Goal: Task Accomplishment & Management: Manage account settings

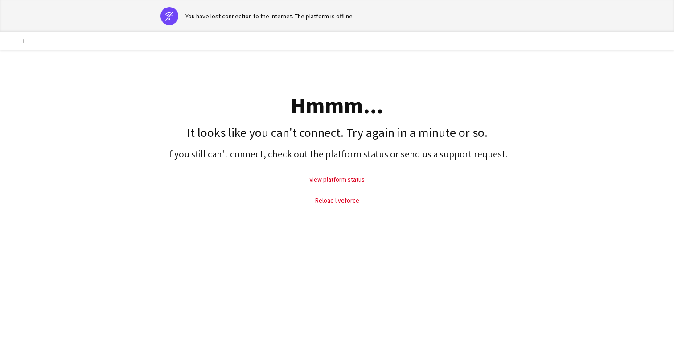
click at [634, 56] on div "Hmmm... It looks like you can't connect. Try again in a minute or so. If you st…" at bounding box center [337, 132] width 674 height 165
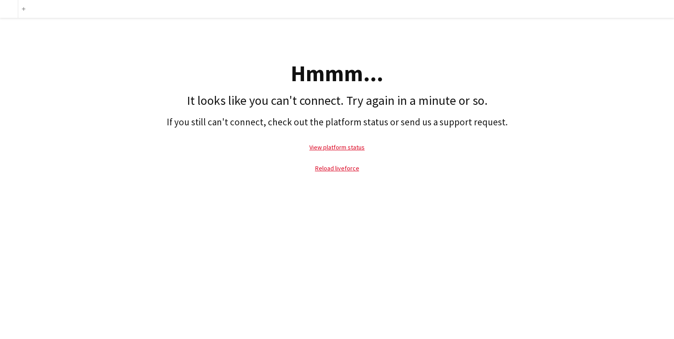
click at [332, 172] on p "Reload liveforce" at bounding box center [336, 168] width 665 height 20
click at [342, 165] on link "Reload liveforce" at bounding box center [337, 168] width 44 height 8
click at [347, 168] on link "Reload liveforce" at bounding box center [337, 168] width 44 height 8
click at [346, 166] on link "Reload liveforce" at bounding box center [337, 168] width 44 height 8
click at [339, 172] on p "Reload liveforce" at bounding box center [336, 168] width 665 height 20
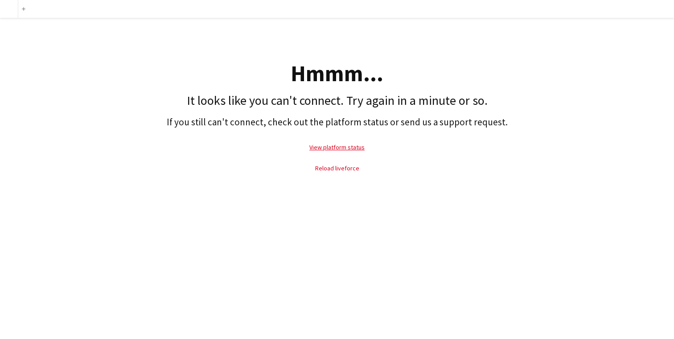
click at [342, 167] on link "Reload liveforce" at bounding box center [337, 168] width 44 height 8
click at [336, 168] on link "Reload liveforce" at bounding box center [337, 168] width 44 height 8
click at [333, 169] on link "Reload liveforce" at bounding box center [337, 168] width 44 height 8
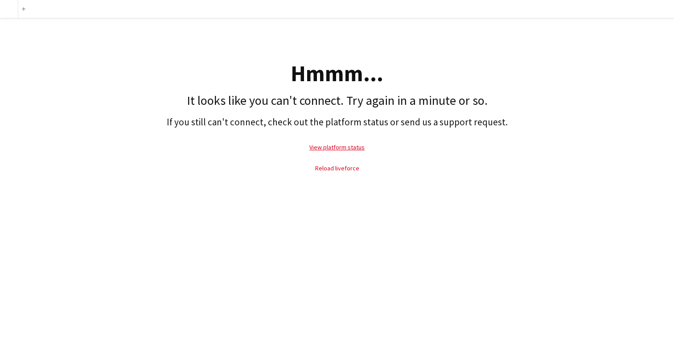
click at [338, 170] on link "Reload liveforce" at bounding box center [337, 168] width 44 height 8
click at [524, 53] on div "Hmmm... It looks like you can't connect. Try again in a minute or so. If you st…" at bounding box center [337, 100] width 674 height 165
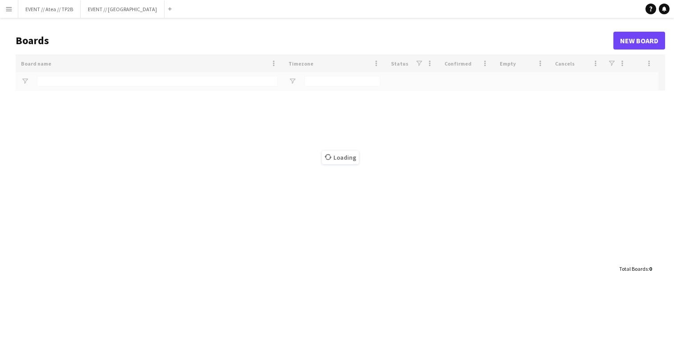
type input "******"
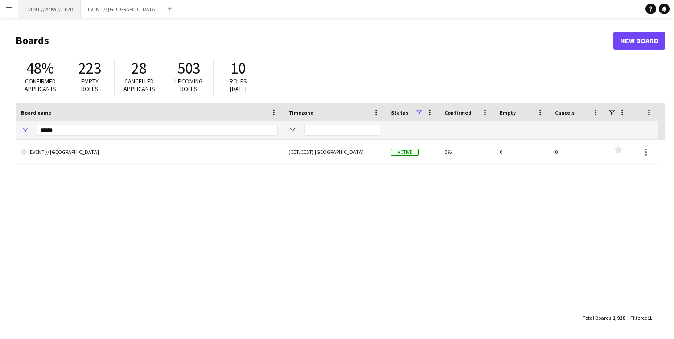
click at [51, 7] on button "EVENT // Atea // TP2B Close" at bounding box center [49, 8] width 62 height 17
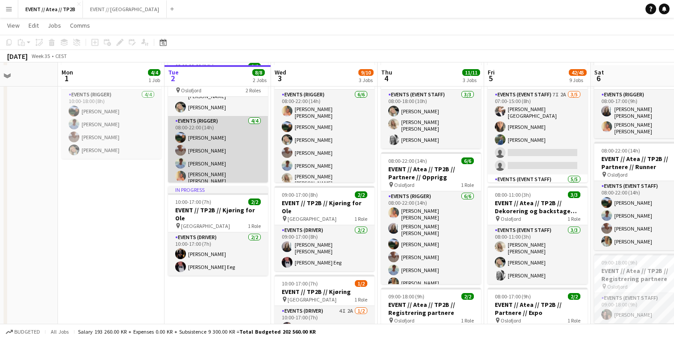
scroll to position [57, 0]
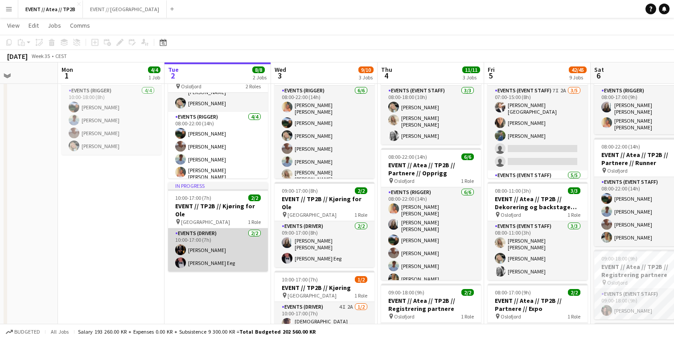
click at [232, 242] on app-card-role "Events (Driver) [DATE] 10:00-17:00 (7h) [PERSON_NAME] [PERSON_NAME] Eeg" at bounding box center [218, 249] width 100 height 43
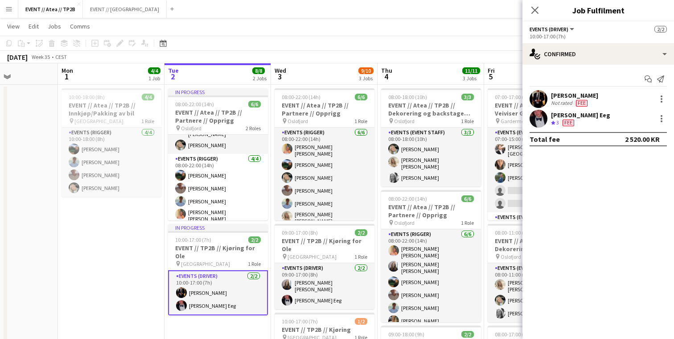
scroll to position [12, 0]
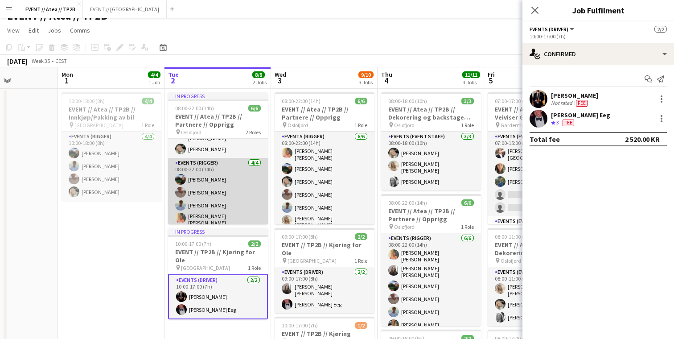
click at [233, 196] on app-card-role "Events (Rigger) [DATE] 08:00-22:00 (14h) [PERSON_NAME] [PERSON_NAME] [PERSON_NA…" at bounding box center [218, 194] width 100 height 72
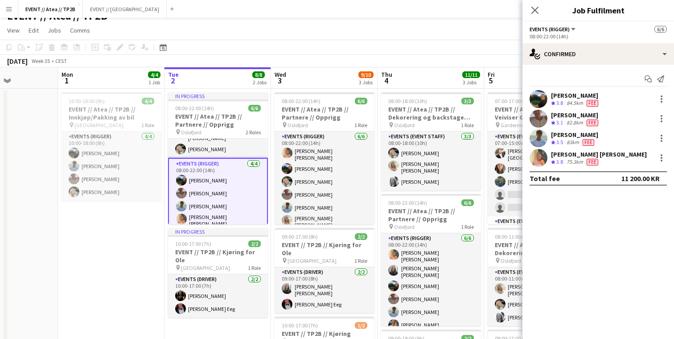
scroll to position [6, 0]
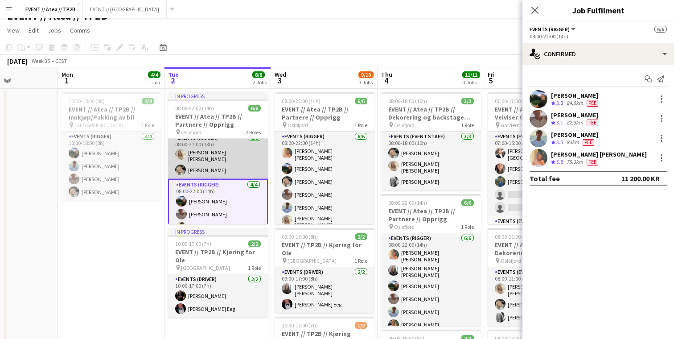
click at [238, 161] on app-card-role "Events (Rigger) [DATE] 08:00-21:00 (13h) [PERSON_NAME] [PERSON_NAME] [PERSON_NA…" at bounding box center [218, 156] width 100 height 46
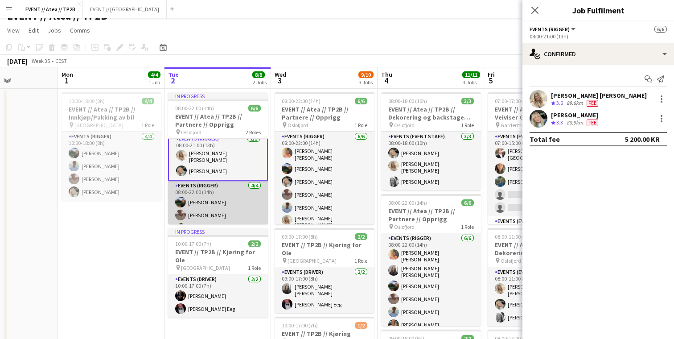
click at [225, 213] on app-card-role "Events (Rigger) [DATE] 08:00-22:00 (14h) [PERSON_NAME] [PERSON_NAME] [PERSON_NA…" at bounding box center [218, 216] width 100 height 72
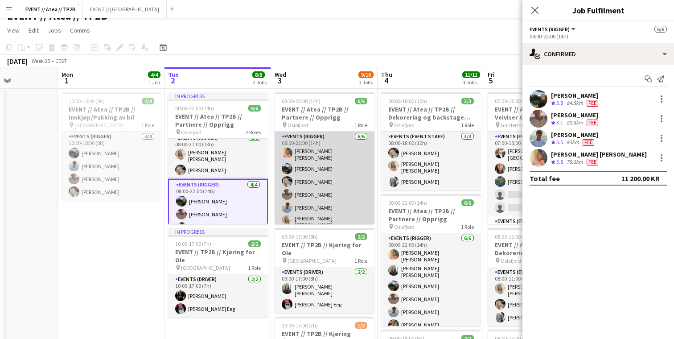
click at [341, 197] on app-card-role "Events (Rigger) [DATE] 08:00-22:00 (14h) [PERSON_NAME] [PERSON_NAME] [PERSON_NA…" at bounding box center [324, 181] width 100 height 100
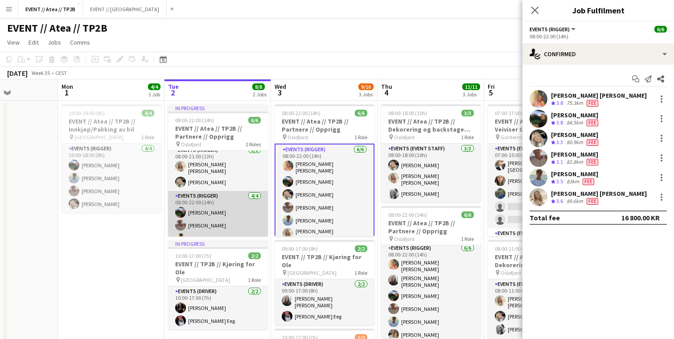
scroll to position [0, 0]
click at [213, 226] on app-card-role "Events (Rigger) [DATE] 08:00-22:00 (14h) [PERSON_NAME] [PERSON_NAME] [PERSON_NA…" at bounding box center [218, 227] width 100 height 72
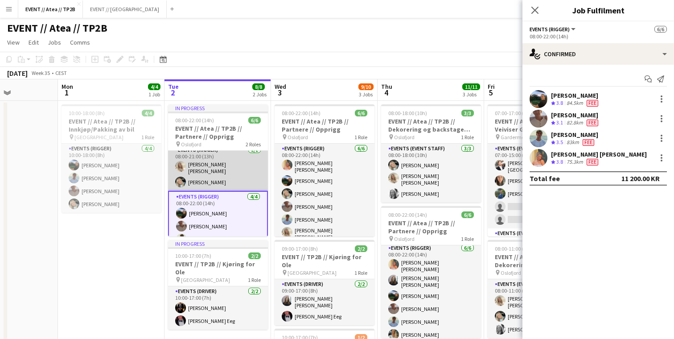
click at [221, 178] on app-card-role "Events (Rigger) [DATE] 08:00-21:00 (13h) [PERSON_NAME] [PERSON_NAME] [PERSON_NA…" at bounding box center [218, 168] width 100 height 46
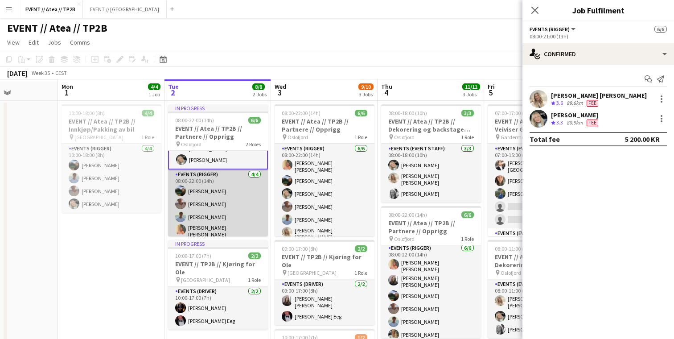
scroll to position [29, 0]
click at [206, 220] on app-card-role "Events (Rigger) [DATE] 08:00-22:00 (14h) [PERSON_NAME] [PERSON_NAME] [PERSON_NA…" at bounding box center [218, 206] width 100 height 72
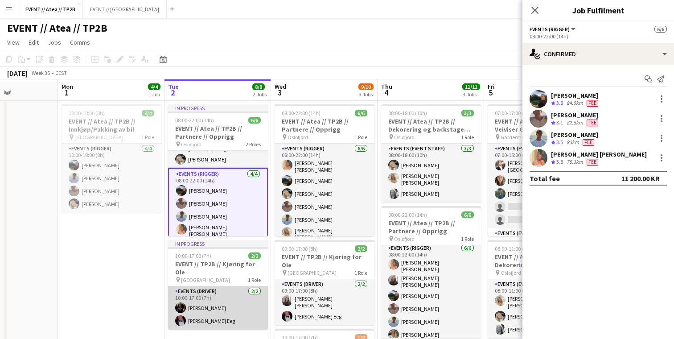
click at [204, 307] on app-card-role "Events (Driver) [DATE] 10:00-17:00 (7h) [PERSON_NAME] [PERSON_NAME] Eeg" at bounding box center [218, 307] width 100 height 43
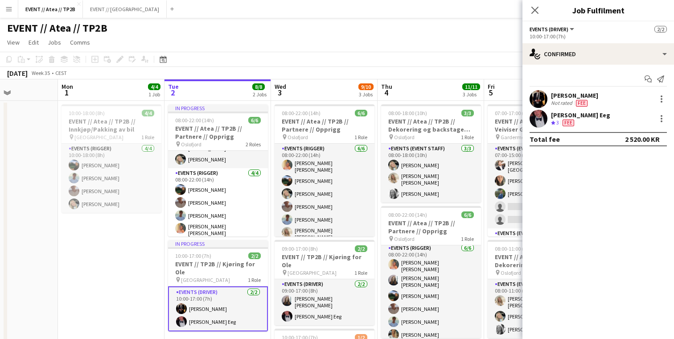
scroll to position [27, 0]
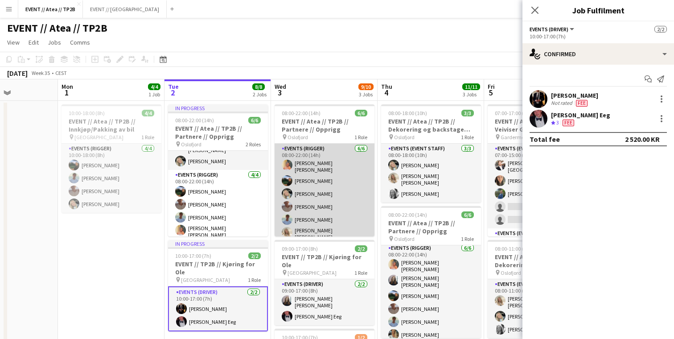
click at [316, 201] on app-card-role "Events (Rigger) [DATE] 08:00-22:00 (14h) [PERSON_NAME] [PERSON_NAME] [PERSON_NA…" at bounding box center [324, 193] width 100 height 100
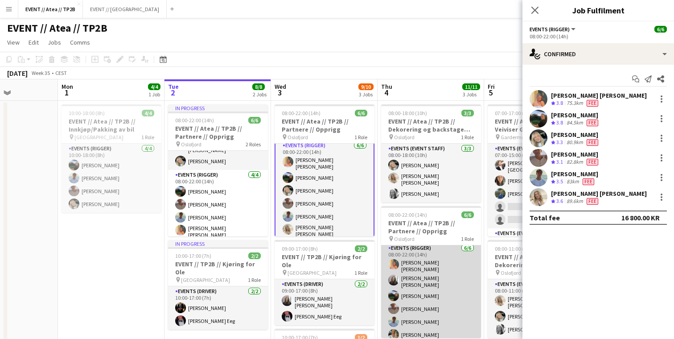
scroll to position [0, 0]
click at [415, 279] on app-card-role "Events (Rigger) [DATE] 08:00-22:00 (14h) [PERSON_NAME] [PERSON_NAME] [PERSON_NA…" at bounding box center [431, 293] width 100 height 100
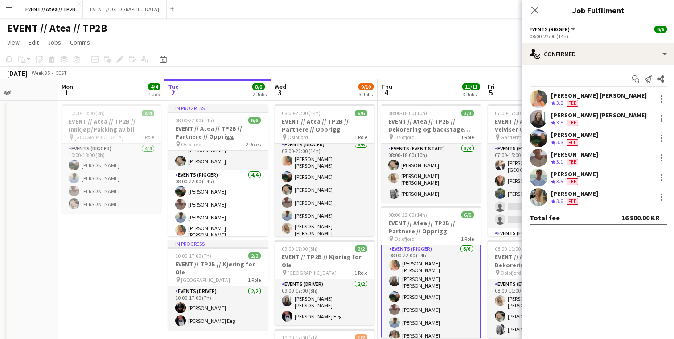
scroll to position [2, 0]
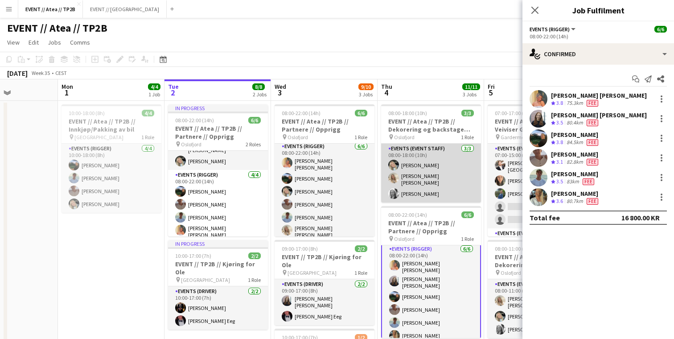
click at [421, 180] on app-card-role "Events (Event Staff) [DATE] 08:00-18:00 (10h) [PERSON_NAME] [PERSON_NAME] [PERS…" at bounding box center [431, 172] width 100 height 59
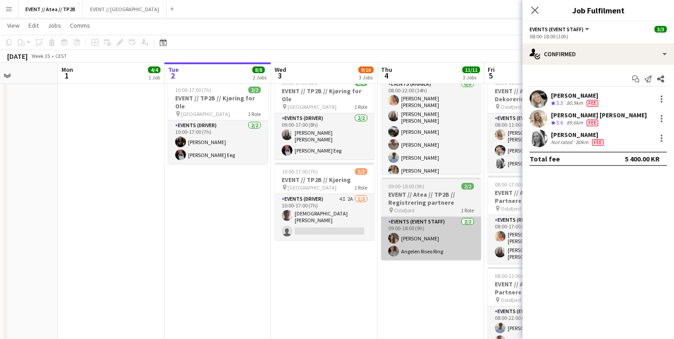
click at [441, 232] on app-card-role "Events (Event Staff) [DATE] 09:00-18:00 (9h) [PERSON_NAME] Angelen Riseo Ring" at bounding box center [431, 238] width 100 height 43
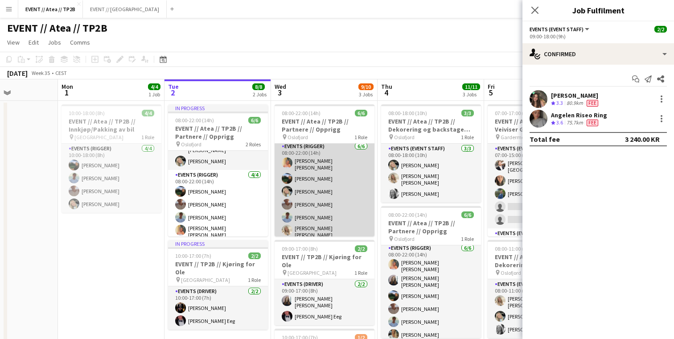
scroll to position [0, 0]
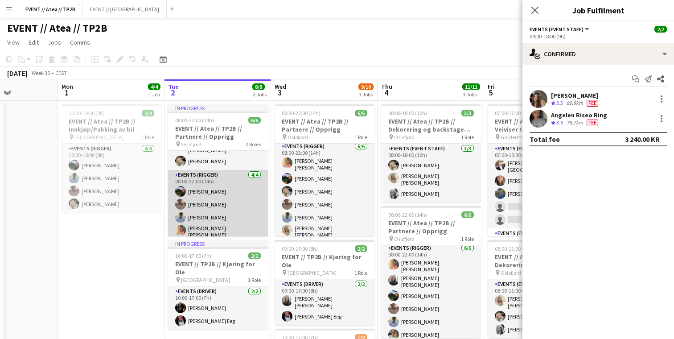
click at [211, 209] on app-card-role "Events (Rigger) [DATE] 08:00-22:00 (14h) [PERSON_NAME] [PERSON_NAME] [PERSON_NA…" at bounding box center [218, 206] width 100 height 72
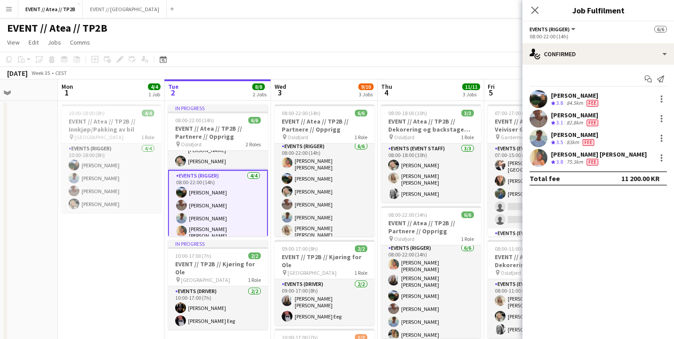
click at [602, 150] on div "[PERSON_NAME] [PERSON_NAME]" at bounding box center [599, 154] width 96 height 8
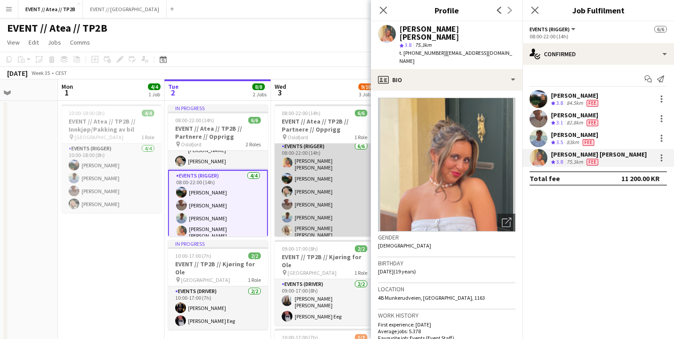
click at [311, 205] on app-card-role "Events (Rigger) [DATE] 08:00-22:00 (14h) [PERSON_NAME] [PERSON_NAME] [PERSON_NA…" at bounding box center [324, 191] width 100 height 100
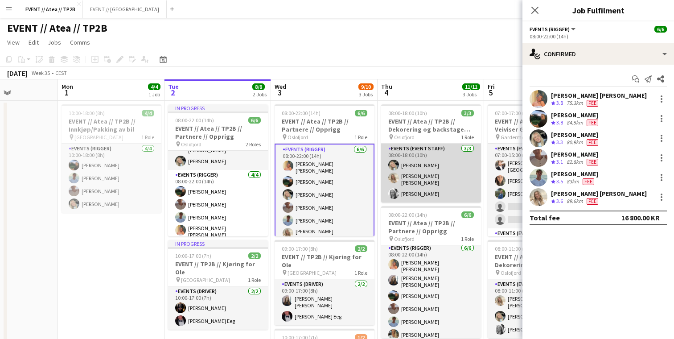
click at [451, 179] on app-card-role "Events (Event Staff) [DATE] 08:00-18:00 (10h) [PERSON_NAME] [PERSON_NAME] [PERS…" at bounding box center [431, 172] width 100 height 59
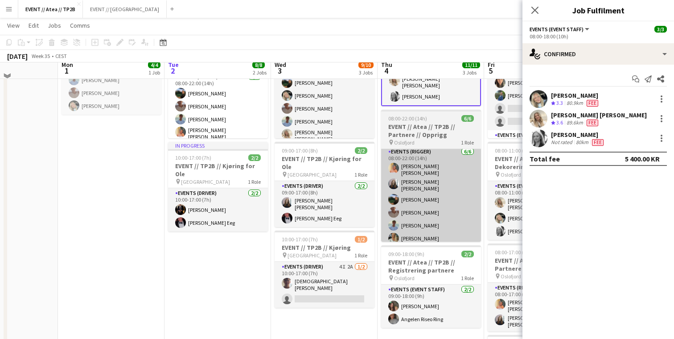
scroll to position [100, 0]
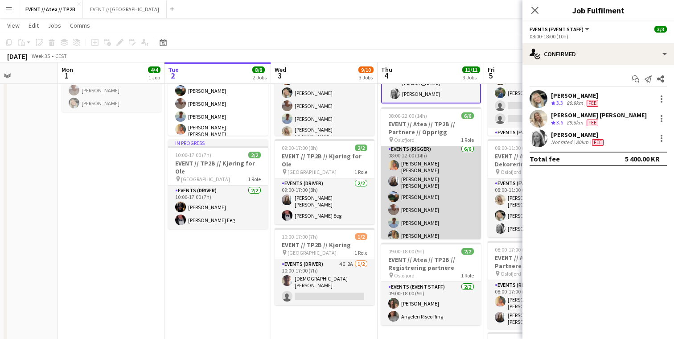
click at [441, 201] on app-card-role "Events (Rigger) [DATE] 08:00-22:00 (14h) [PERSON_NAME] [PERSON_NAME] [PERSON_NA…" at bounding box center [431, 194] width 100 height 100
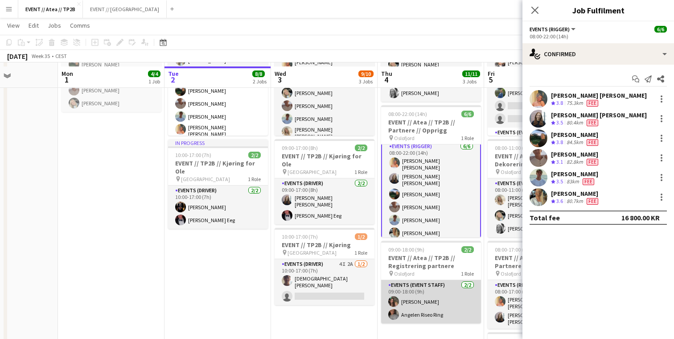
scroll to position [159, 0]
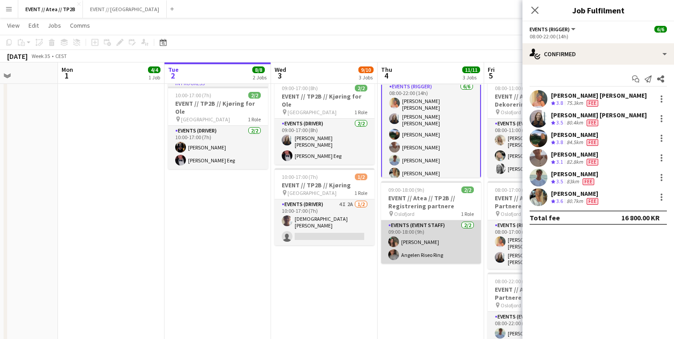
click at [435, 242] on app-card-role "Events (Event Staff) [DATE] 09:00-18:00 (9h) [PERSON_NAME] Angelen Riseo Ring" at bounding box center [431, 241] width 100 height 43
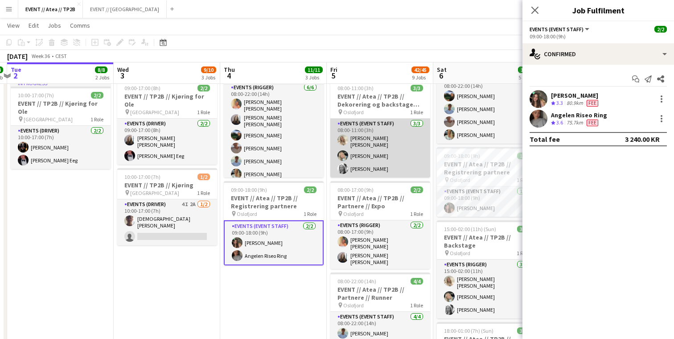
click at [384, 149] on app-card-role "Events (Event Staff) [DATE] 08:00-11:00 (3h) [PERSON_NAME] [PERSON_NAME] [PERSO…" at bounding box center [380, 148] width 100 height 59
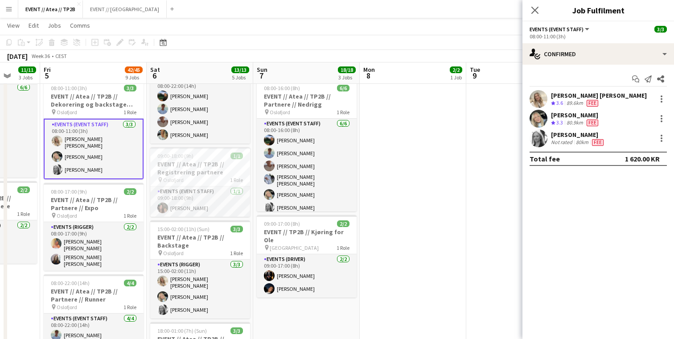
scroll to position [0, 278]
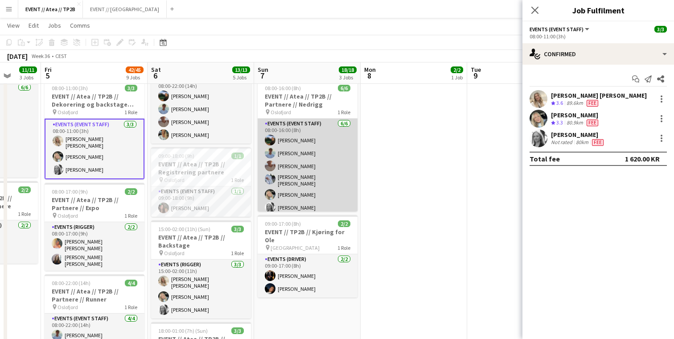
click at [307, 173] on app-card-role "Events (Event Staff) [DATE] 08:00-16:00 (8h) [PERSON_NAME] [PERSON_NAME] [PERSO…" at bounding box center [308, 168] width 100 height 98
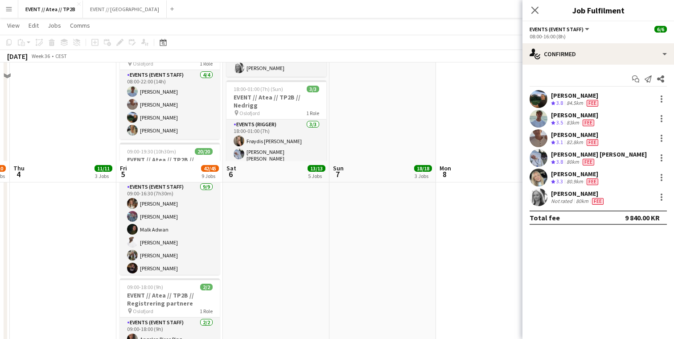
scroll to position [502, 0]
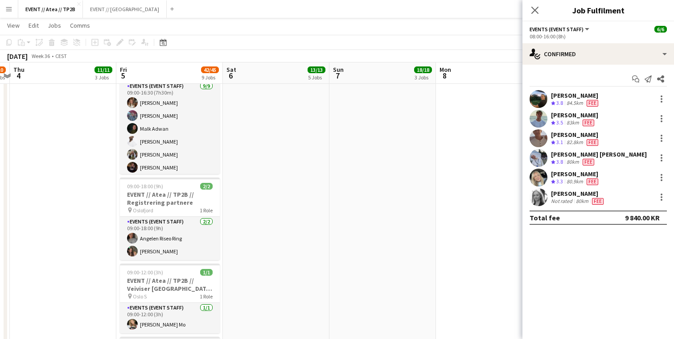
click at [541, 12] on div "Close pop-in" at bounding box center [534, 10] width 25 height 20
click at [536, 12] on icon at bounding box center [534, 10] width 8 height 8
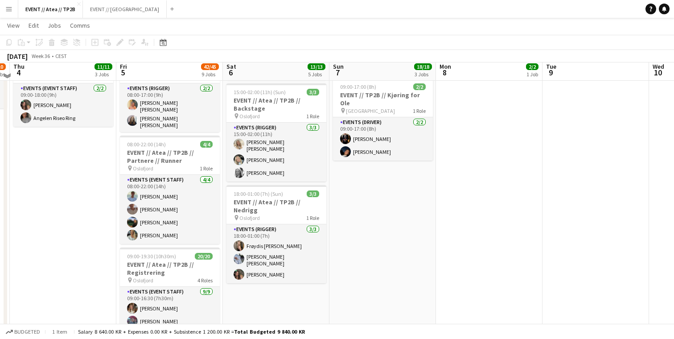
scroll to position [298, 0]
